Goal: Use online tool/utility

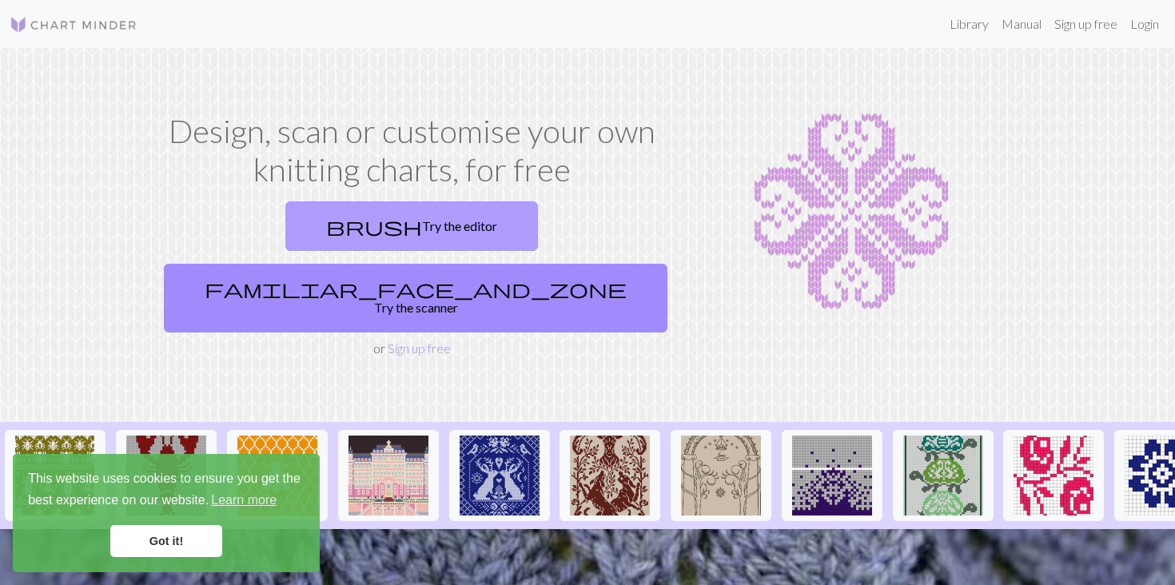
click at [330, 219] on link "brush Try the editor" at bounding box center [411, 226] width 253 height 50
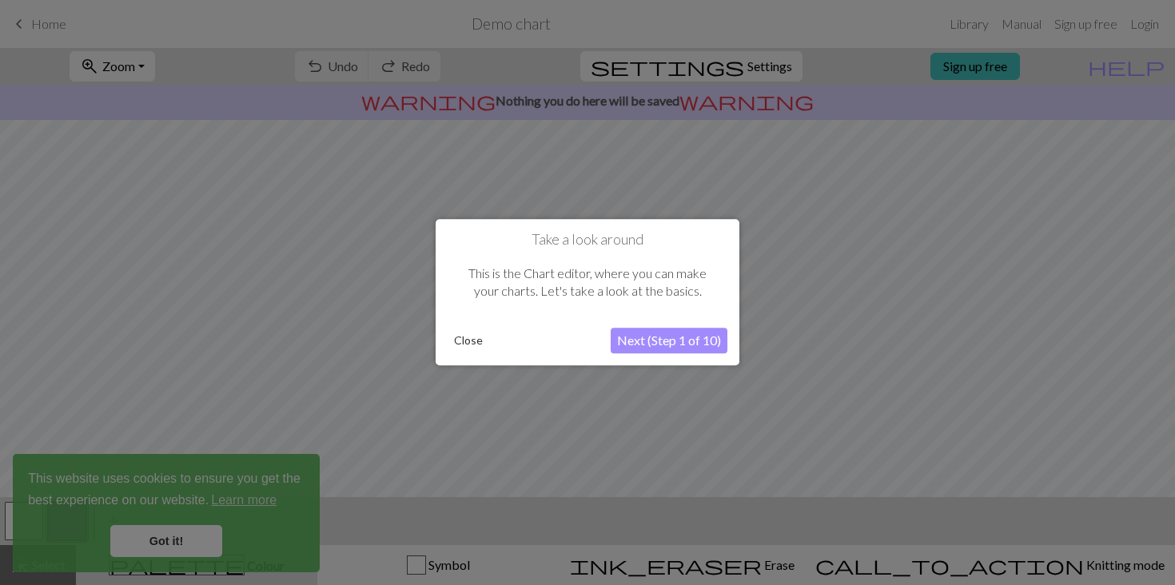
click at [203, 553] on div at bounding box center [587, 292] width 1175 height 585
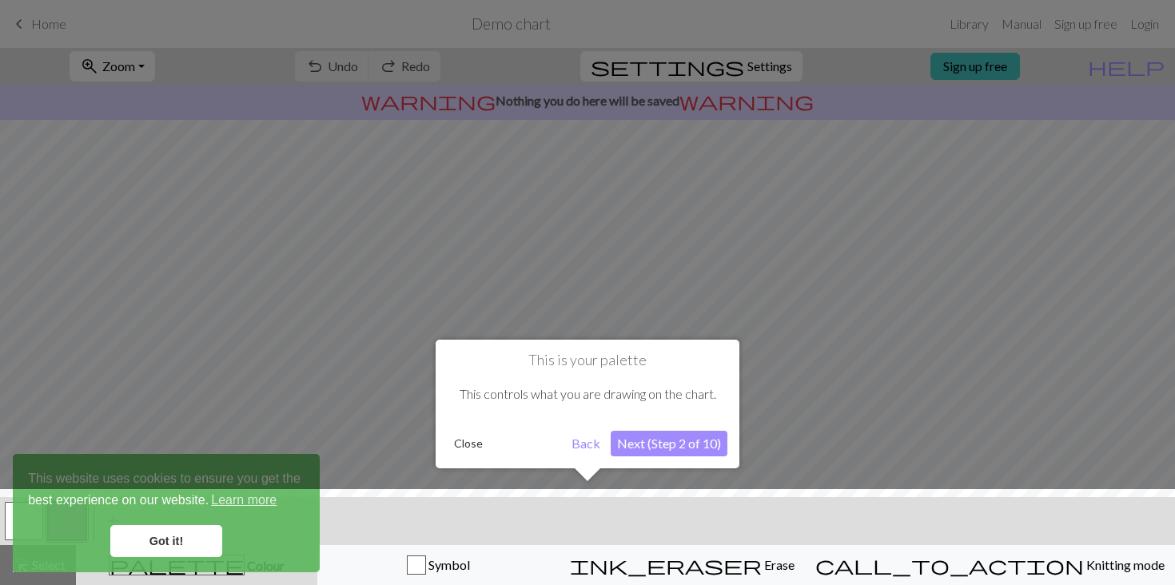
click at [469, 449] on button "Close" at bounding box center [469, 444] width 42 height 24
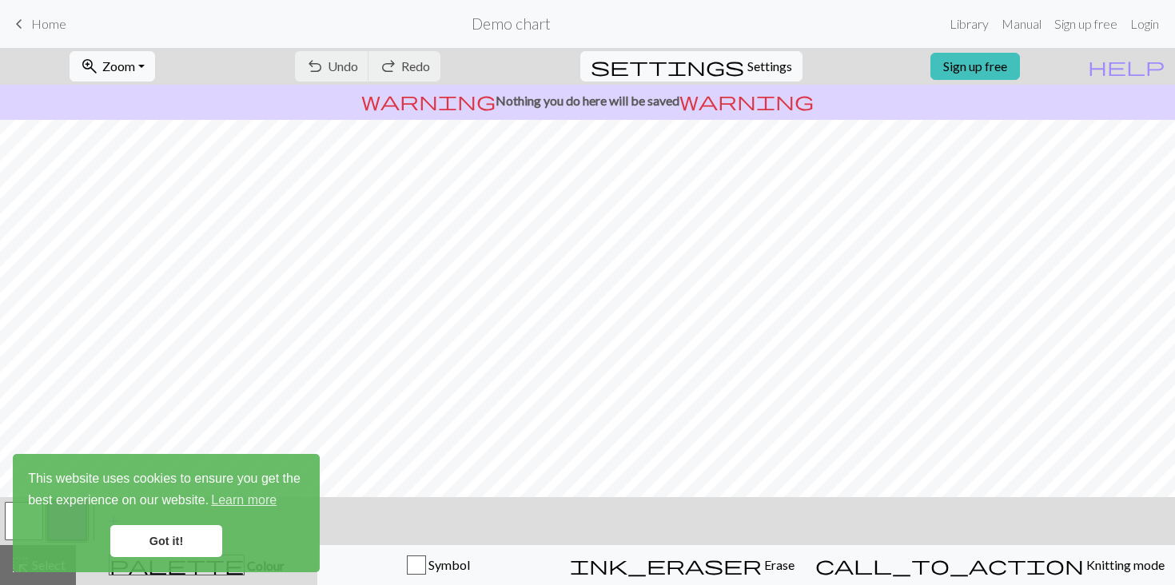
click at [178, 546] on link "Got it!" at bounding box center [166, 541] width 112 height 32
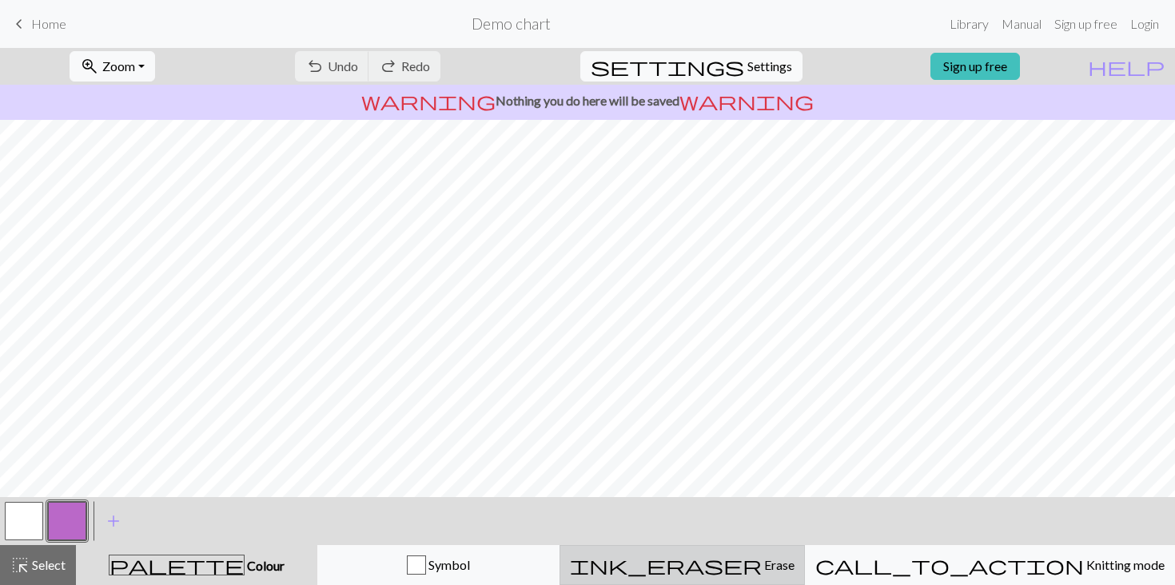
click at [725, 557] on div "ink_eraser Erase Erase" at bounding box center [682, 565] width 225 height 19
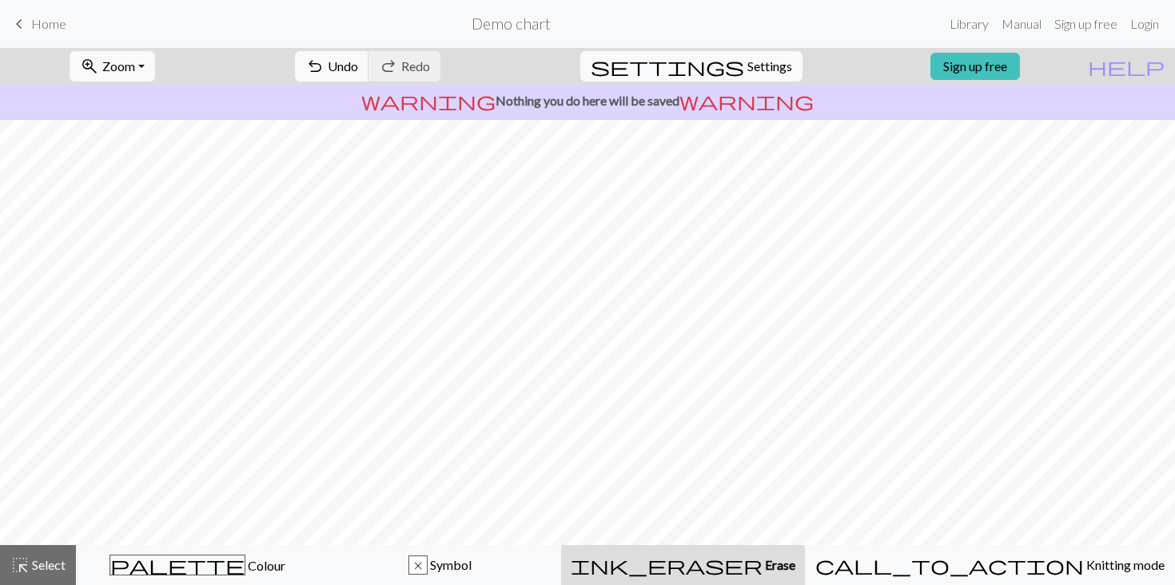
scroll to position [158, 0]
click at [484, 15] on h2 "Demo chart" at bounding box center [511, 23] width 79 height 18
click at [44, 24] on span "Home" at bounding box center [48, 23] width 35 height 15
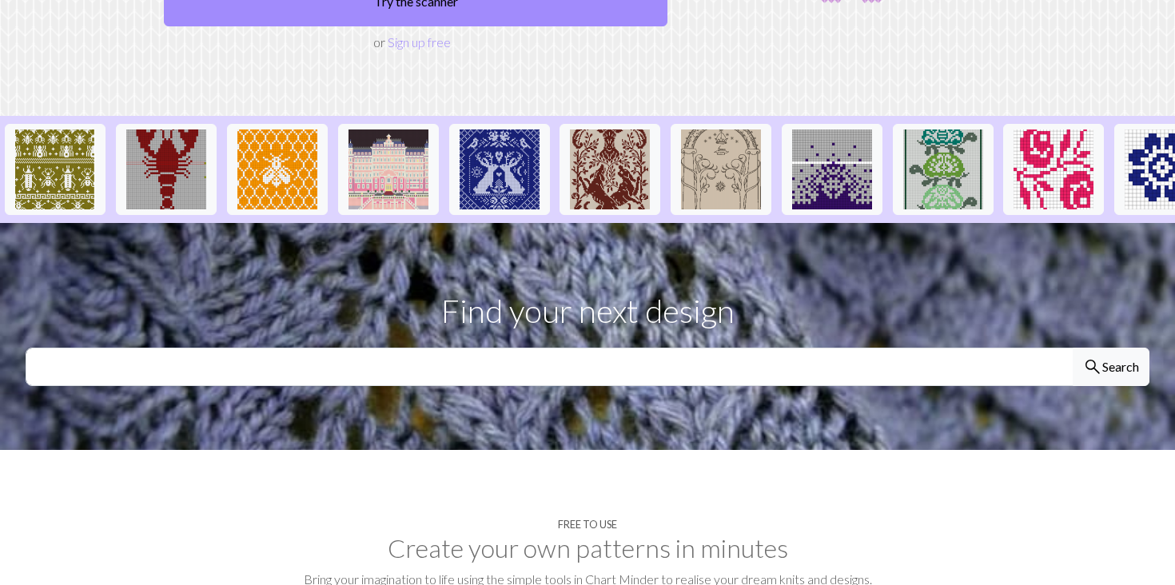
scroll to position [405, 0]
